Goal: Task Accomplishment & Management: Use online tool/utility

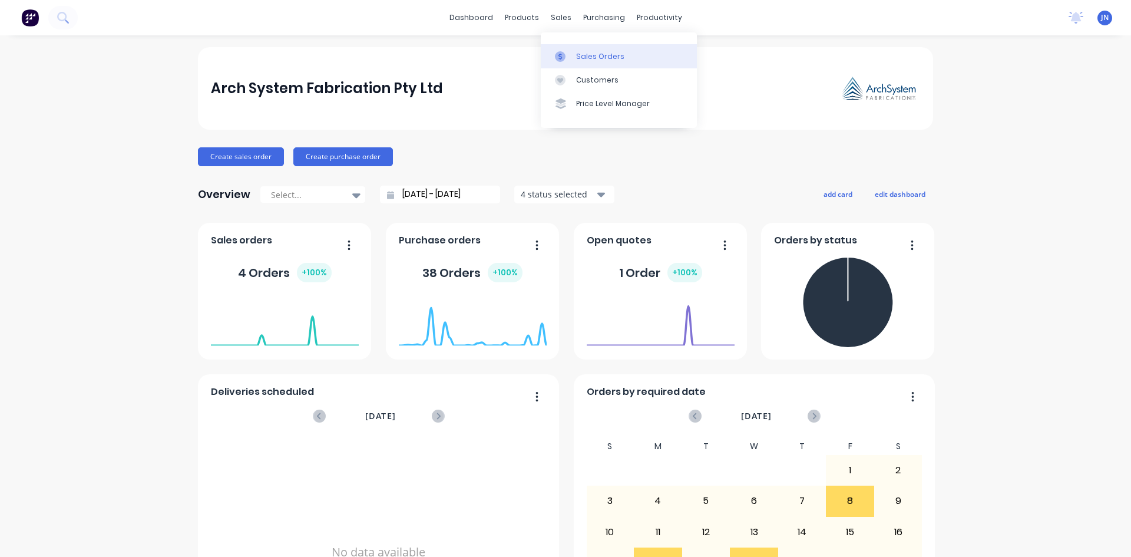
click at [589, 61] on div "Sales Orders" at bounding box center [600, 56] width 48 height 11
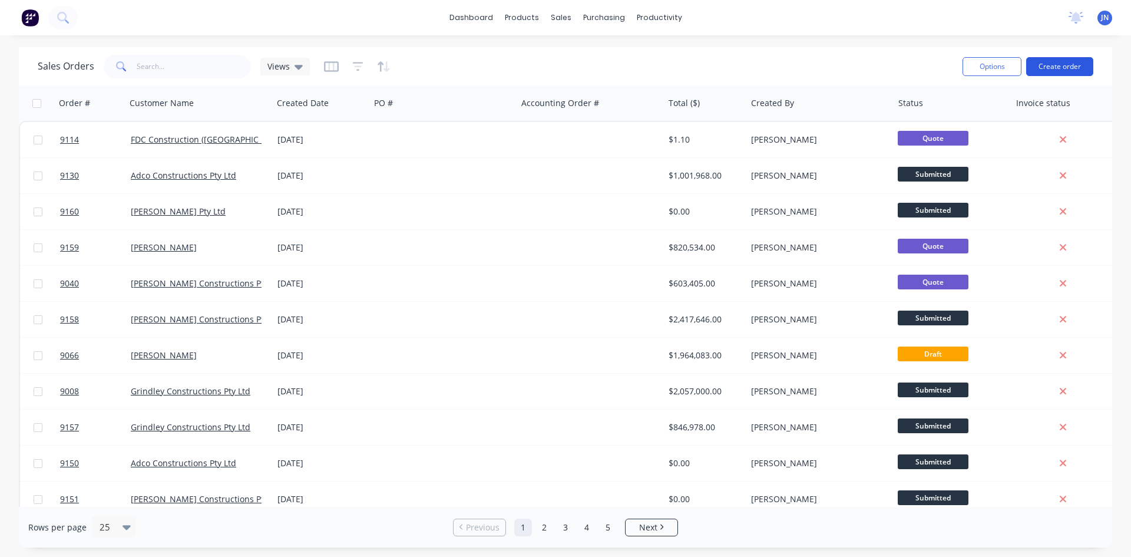
click at [1051, 65] on button "Create order" at bounding box center [1060, 66] width 67 height 19
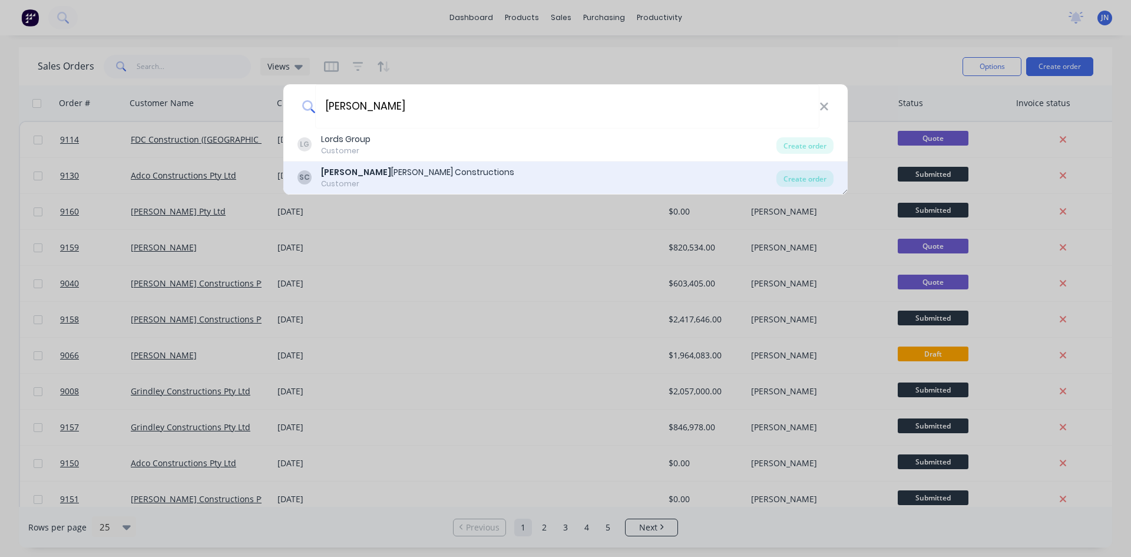
type input "[PERSON_NAME]"
click at [385, 169] on div "[PERSON_NAME] Constructions" at bounding box center [417, 172] width 193 height 12
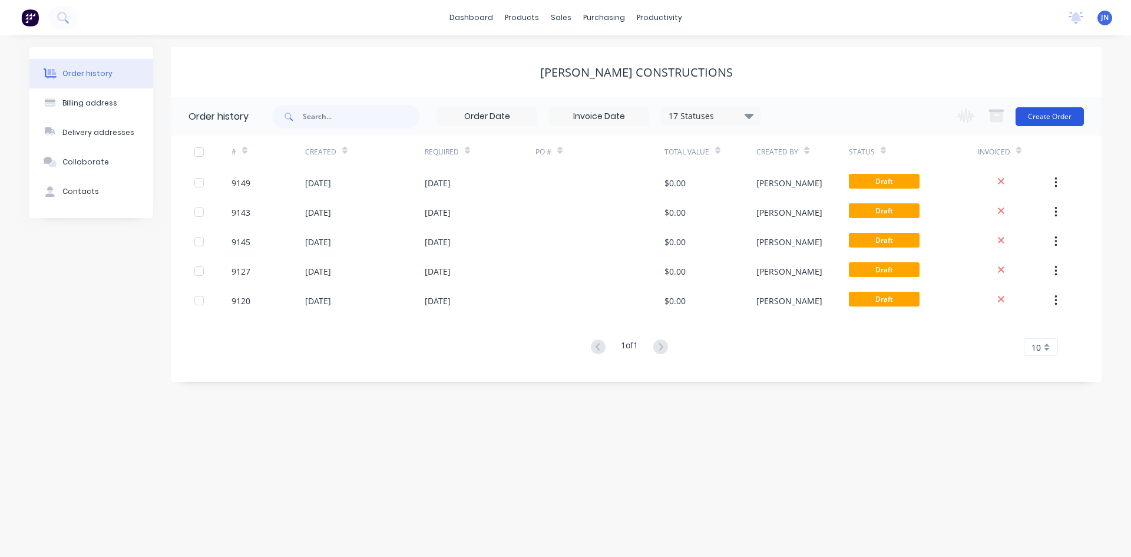
click at [1044, 118] on button "Create Order" at bounding box center [1050, 116] width 68 height 19
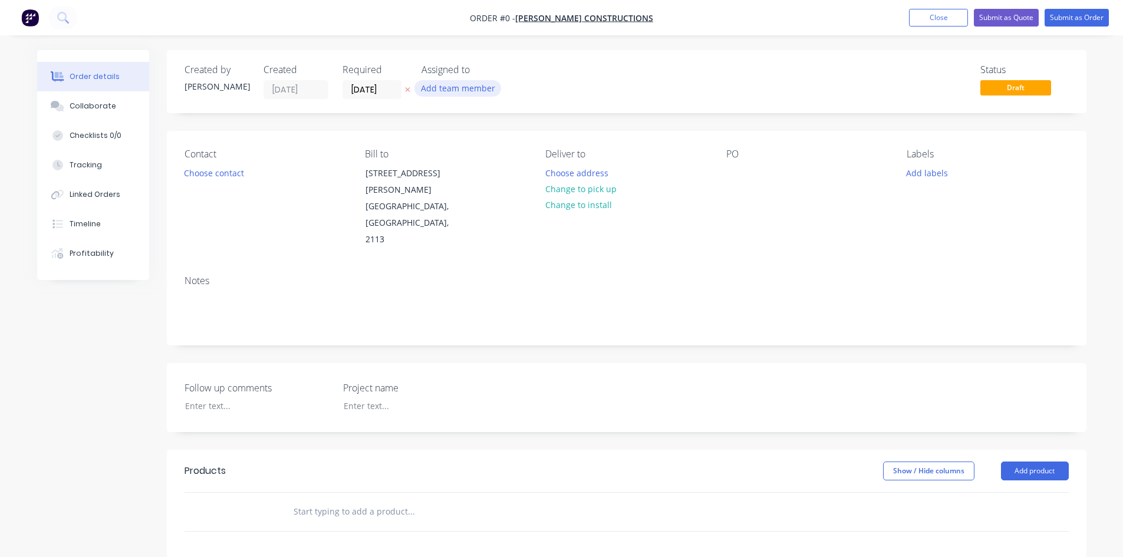
click at [462, 91] on button "Add team member" at bounding box center [457, 88] width 87 height 16
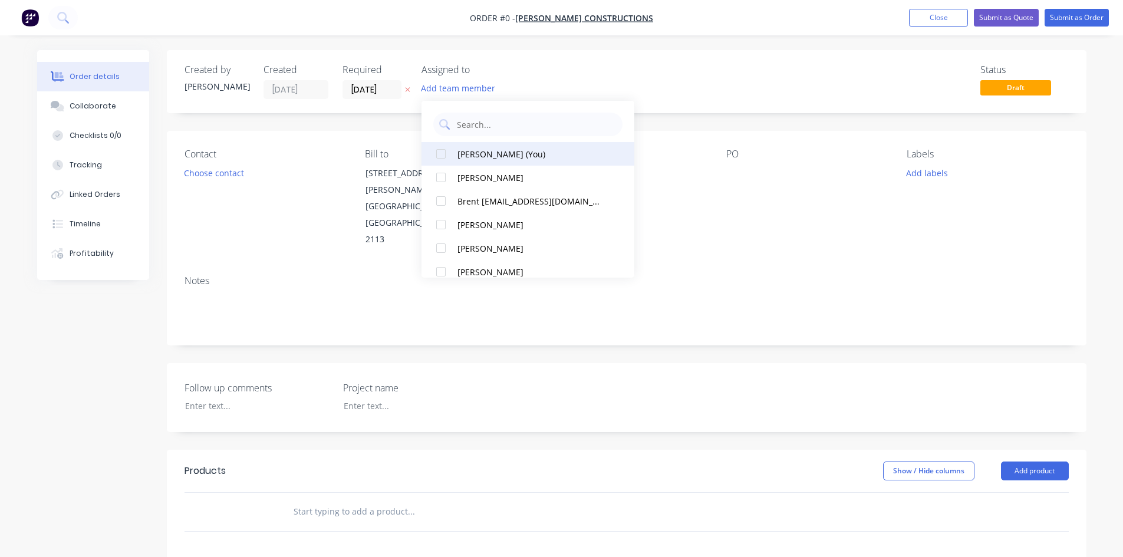
click at [488, 152] on div "[PERSON_NAME] (You)" at bounding box center [530, 154] width 147 height 12
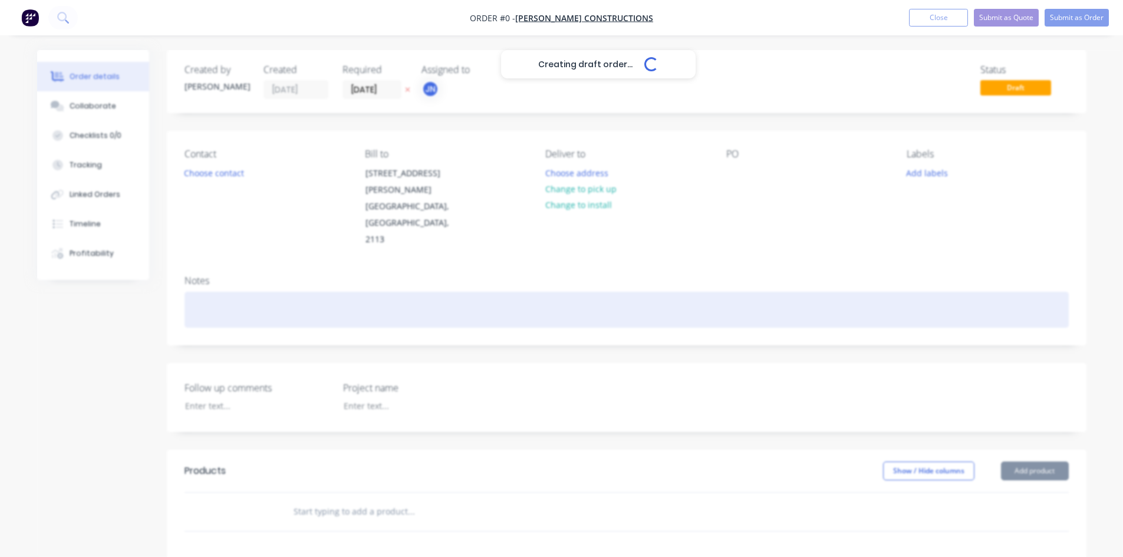
click at [302, 268] on div "Creating draft order... Loading... Order details Collaborate Checklists 0/0 Tra…" at bounding box center [561, 441] width 1073 height 782
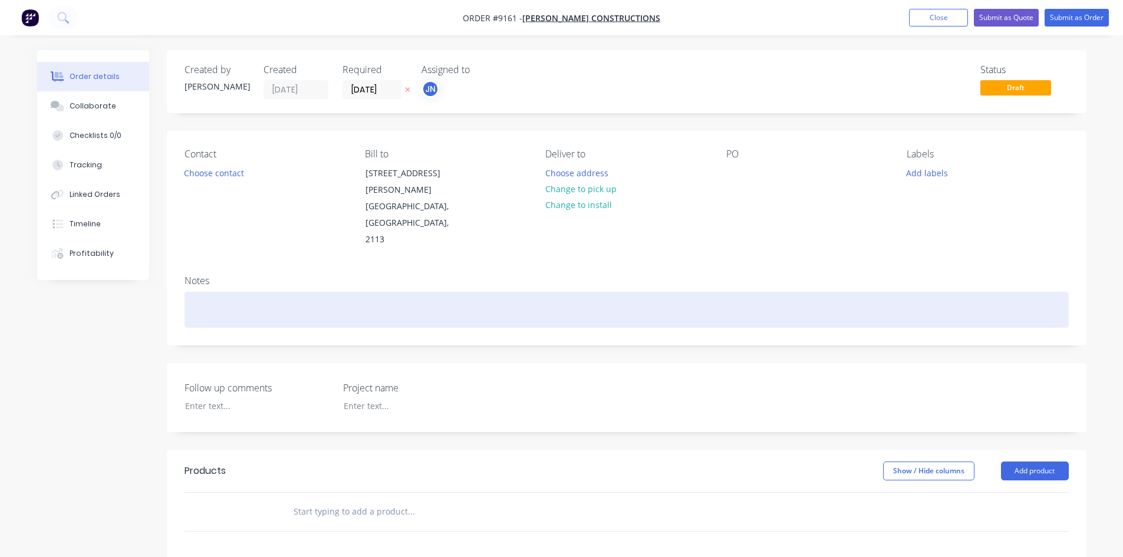
click at [430, 292] on div at bounding box center [626, 310] width 884 height 36
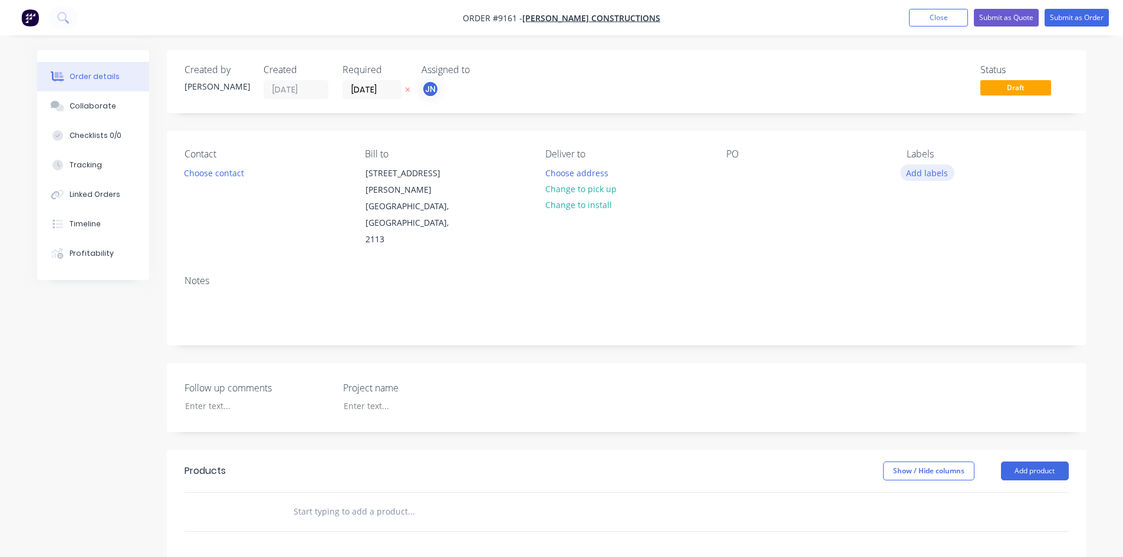
click at [936, 176] on button "Add labels" at bounding box center [927, 172] width 54 height 16
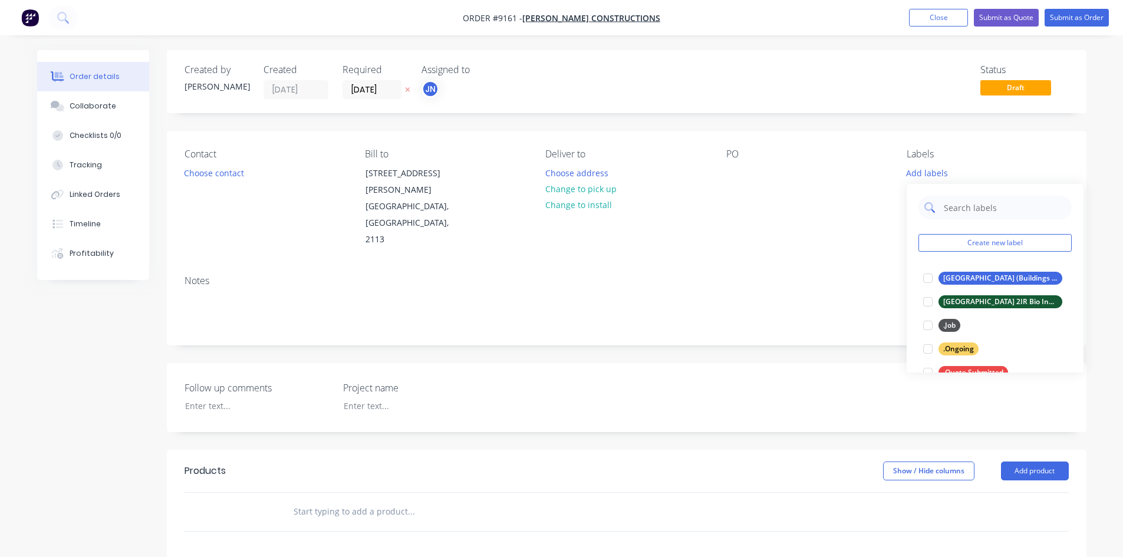
click at [964, 205] on input "text" at bounding box center [1003, 208] width 123 height 24
click at [921, 321] on div at bounding box center [928, 326] width 24 height 24
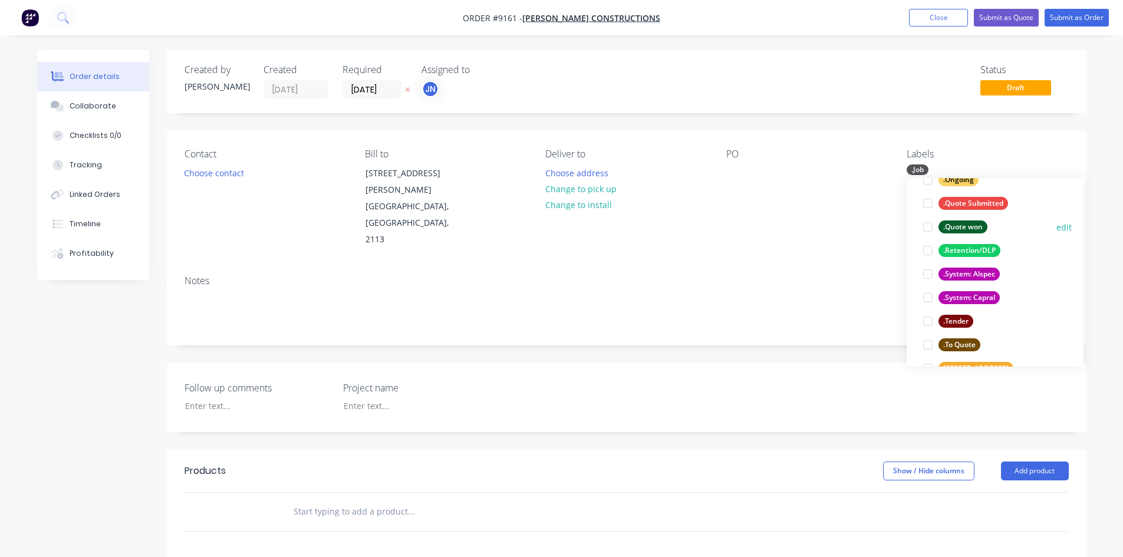
scroll to position [177, 0]
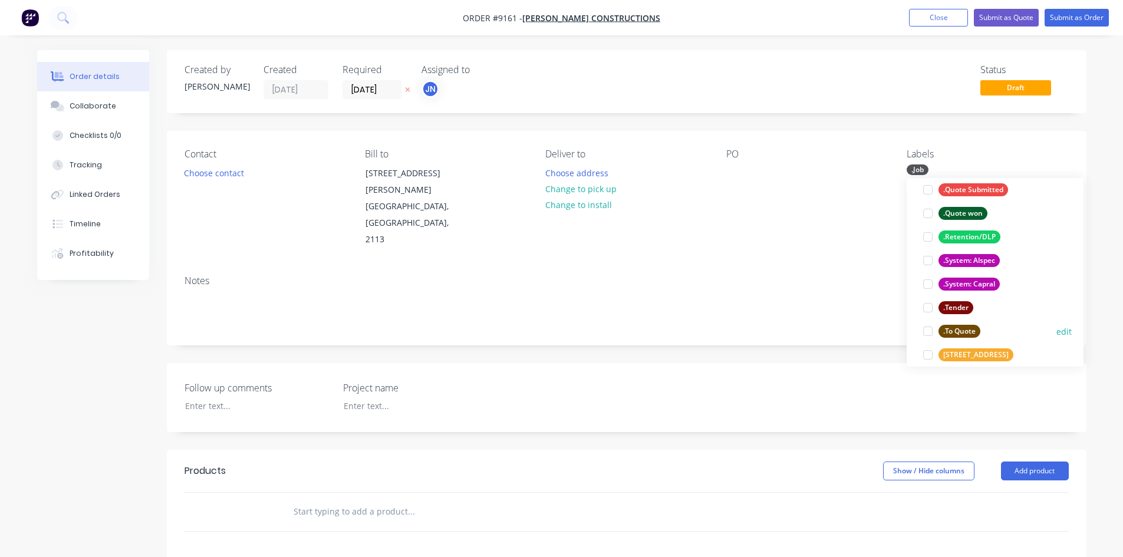
click at [929, 330] on div at bounding box center [928, 331] width 24 height 24
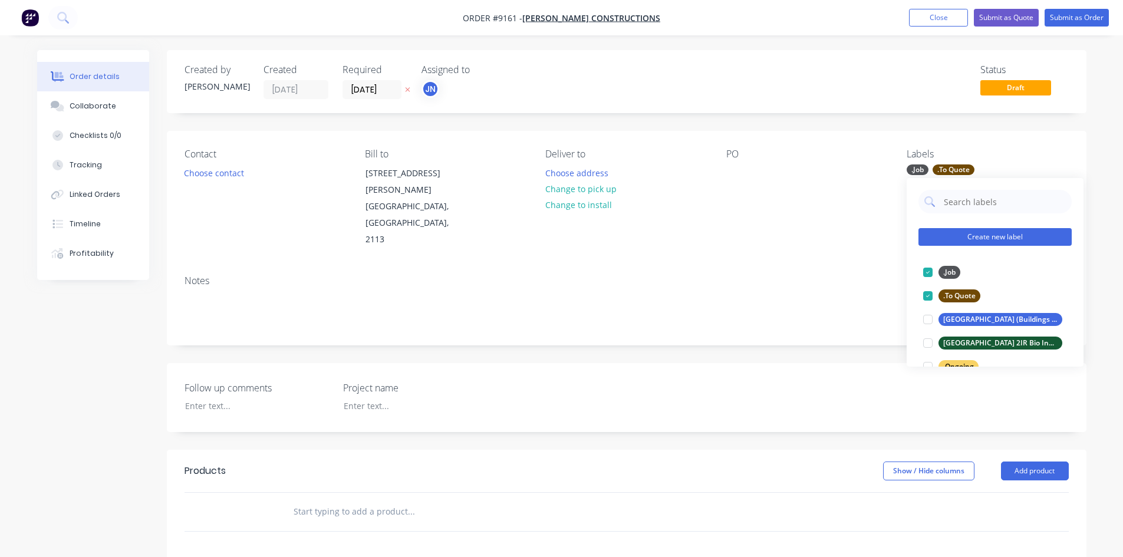
click at [954, 235] on button "Create new label" at bounding box center [994, 237] width 153 height 18
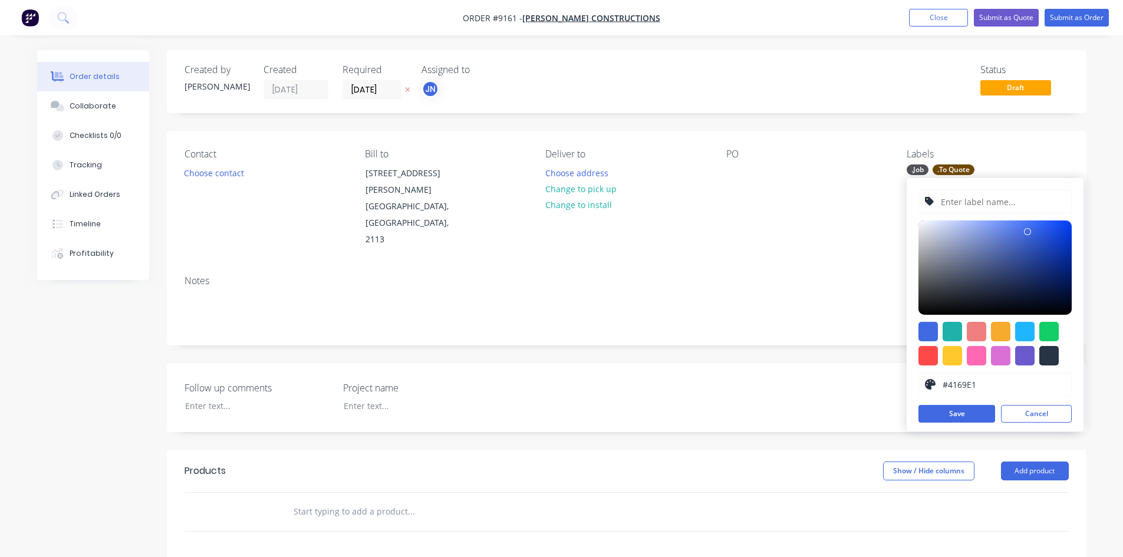
click at [989, 207] on input "text" at bounding box center [1002, 201] width 126 height 22
type input "[GEOGRAPHIC_DATA]"
click at [952, 415] on button "Save" at bounding box center [956, 414] width 77 height 18
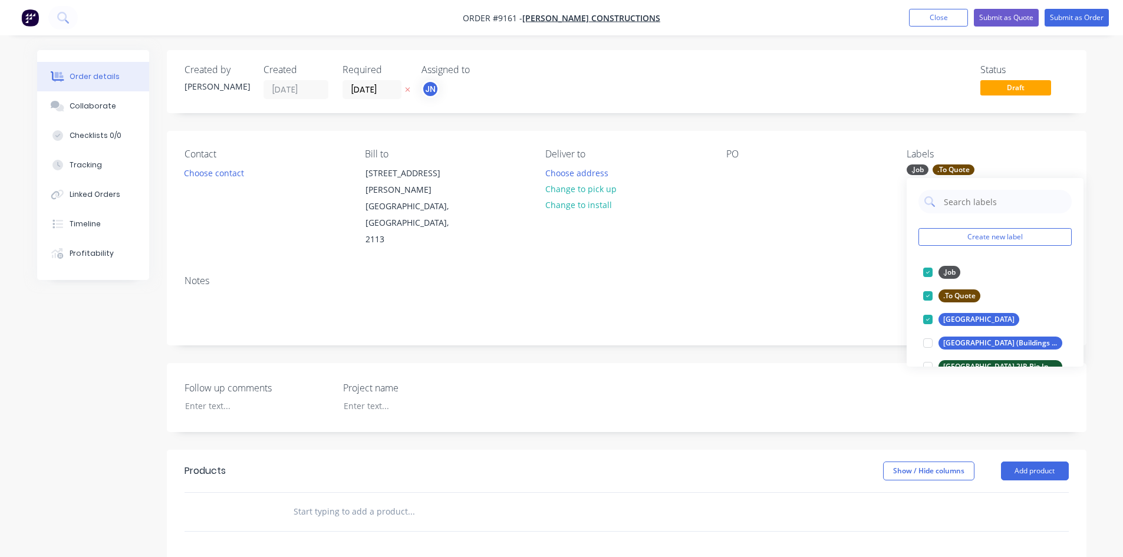
click at [1082, 151] on div "Contact Choose contact [PERSON_NAME] to [STREET_ADDRESS][PERSON_NAME] Deliver t…" at bounding box center [626, 198] width 919 height 135
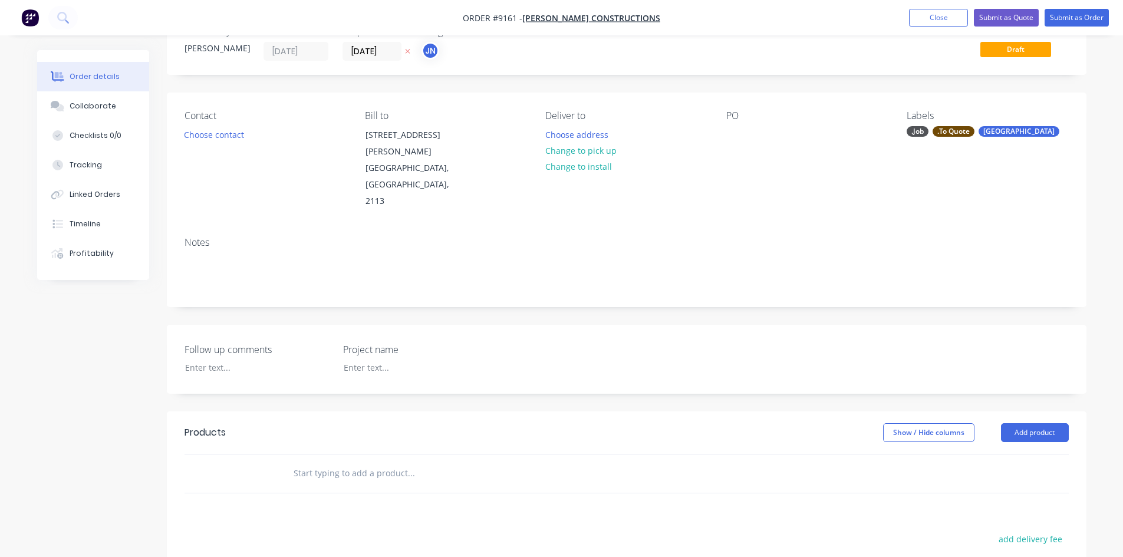
scroll to position [59, 0]
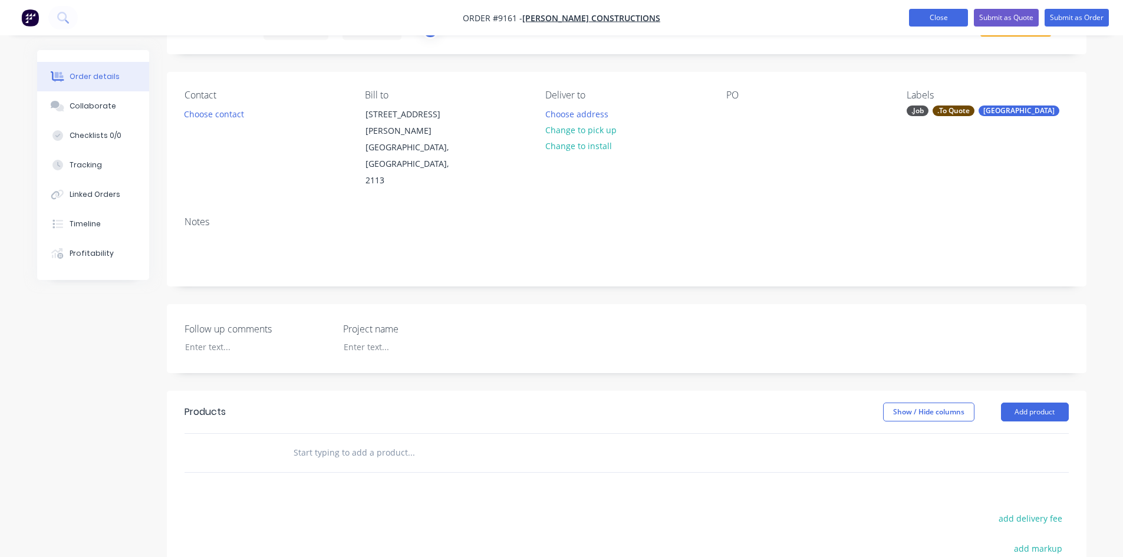
click at [950, 17] on button "Close" at bounding box center [938, 18] width 59 height 18
